Goal: Task Accomplishment & Management: Complete application form

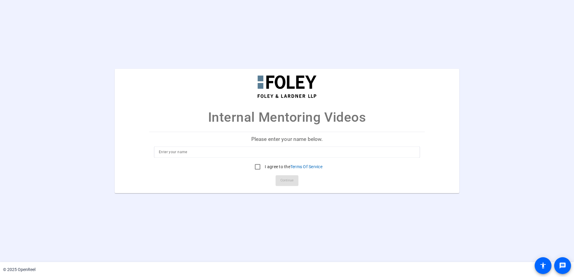
click at [191, 154] on input at bounding box center [287, 152] width 256 height 7
type input "JCL [PERSON_NAME]"
click at [255, 165] on input "I agree to the Terms Of Service" at bounding box center [257, 167] width 12 height 12
checkbox input "true"
drag, startPoint x: 167, startPoint y: 152, endPoint x: 139, endPoint y: 154, distance: 28.0
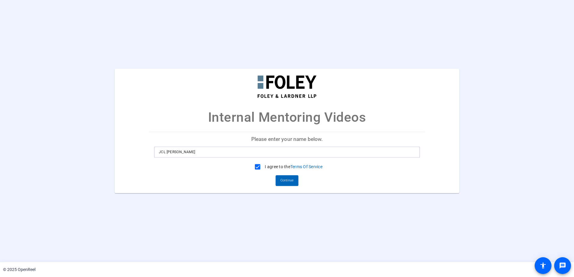
click at [139, 154] on mat-card "Internal Mentoring Videos Please enter your name below. JCL [PERSON_NAME] I agr…" at bounding box center [287, 131] width 344 height 125
drag, startPoint x: 205, startPoint y: 150, endPoint x: 105, endPoint y: 152, distance: 100.5
click at [105, 152] on div "Internal Mentoring Videos Please enter your name below. JCL [PERSON_NAME] I agr…" at bounding box center [287, 131] width 574 height 125
type input "Joan Letourneau"
click at [288, 181] on span "Continue" at bounding box center [286, 180] width 13 height 9
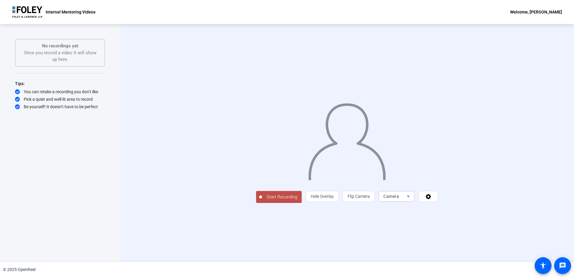
click at [412, 200] on icon at bounding box center [407, 196] width 7 height 7
click at [463, 209] on span "Screen" at bounding box center [462, 208] width 11 height 7
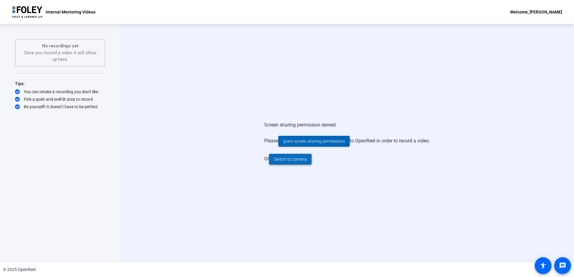
click at [293, 163] on span at bounding box center [290, 159] width 43 height 14
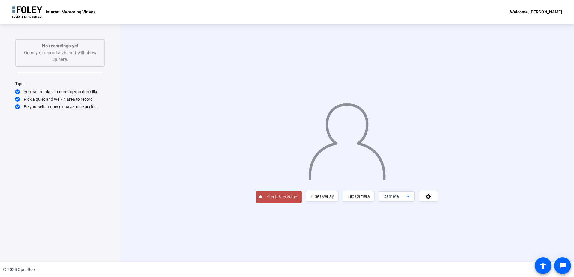
click at [410, 197] on icon at bounding box center [408, 197] width 3 height 2
